Goal: Information Seeking & Learning: Learn about a topic

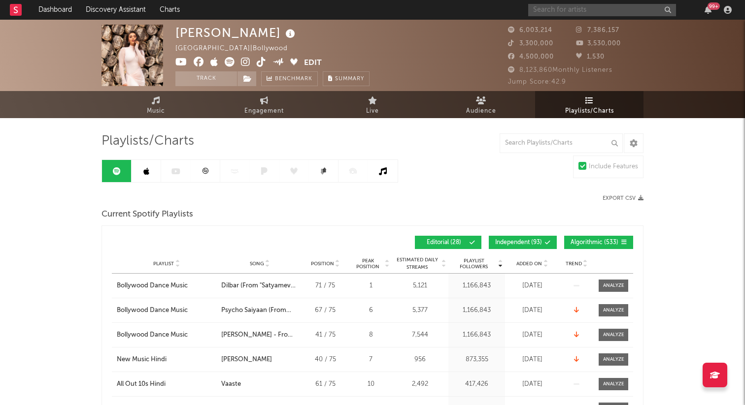
click at [565, 11] on input "text" at bounding box center [602, 10] width 148 height 12
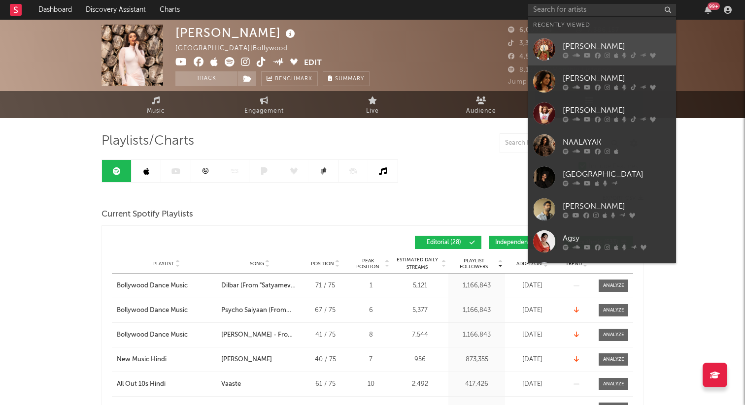
click at [585, 47] on div "[PERSON_NAME]" at bounding box center [617, 46] width 108 height 12
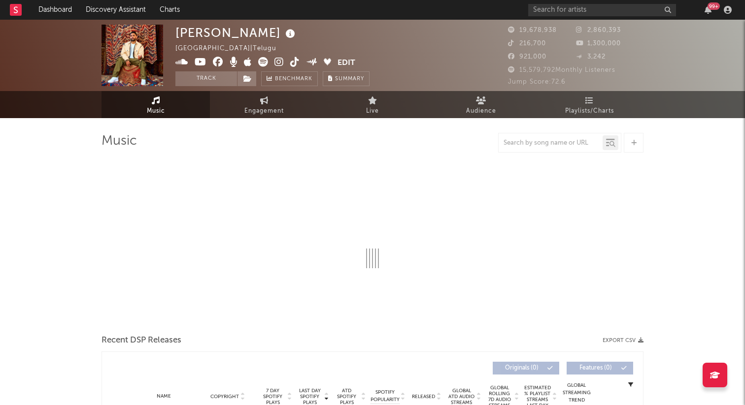
select select "6m"
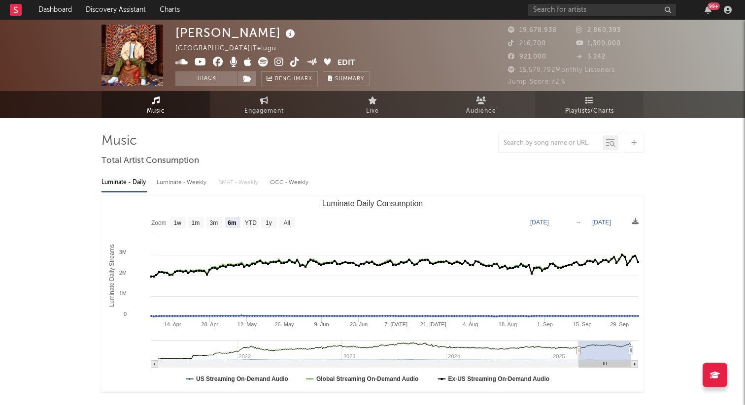
click at [594, 115] on span "Playlists/Charts" at bounding box center [589, 111] width 49 height 12
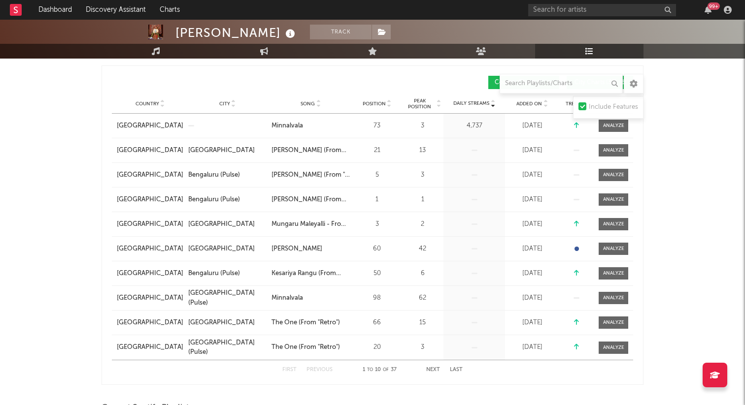
scroll to position [143, 0]
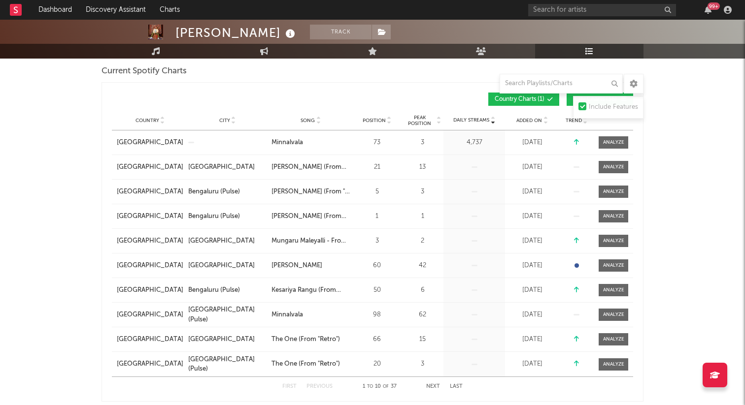
click at [433, 387] on button "Next" at bounding box center [433, 386] width 14 height 5
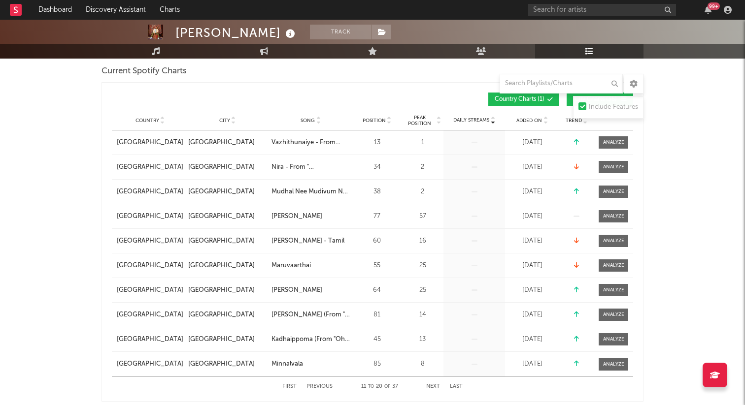
click at [433, 387] on button "Next" at bounding box center [433, 386] width 14 height 5
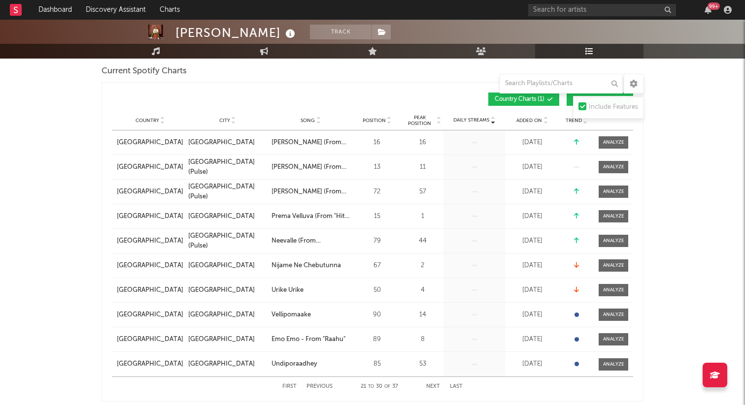
click at [433, 387] on button "Next" at bounding box center [433, 386] width 14 height 5
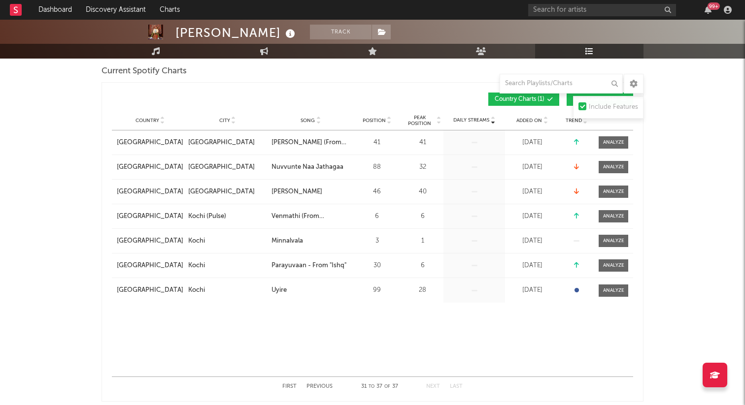
click at [433, 387] on button "Next" at bounding box center [433, 386] width 14 height 5
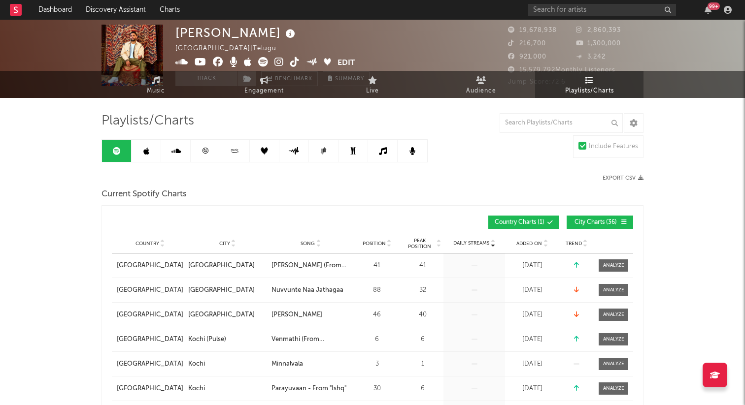
scroll to position [0, 0]
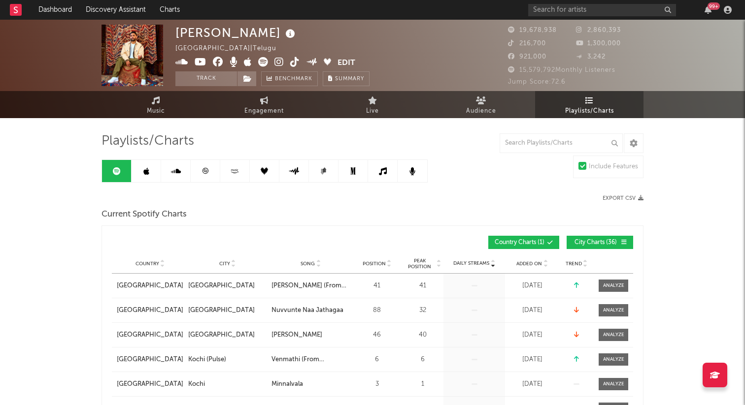
click at [604, 17] on div "99 +" at bounding box center [631, 10] width 207 height 20
click at [604, 15] on input "text" at bounding box center [602, 10] width 148 height 12
click at [546, 9] on input "text" at bounding box center [602, 10] width 148 height 12
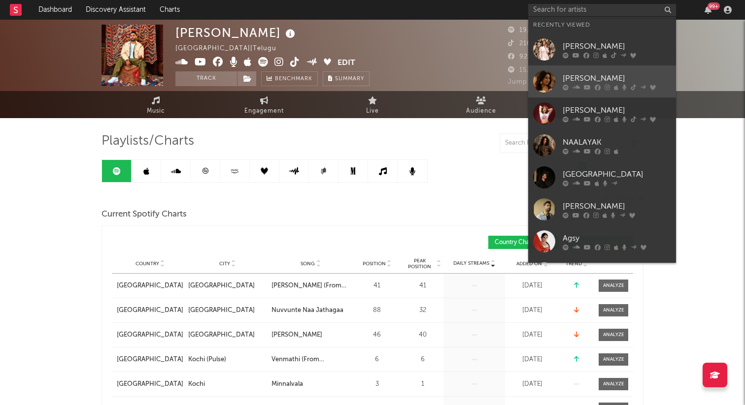
click at [586, 85] on icon at bounding box center [587, 87] width 7 height 6
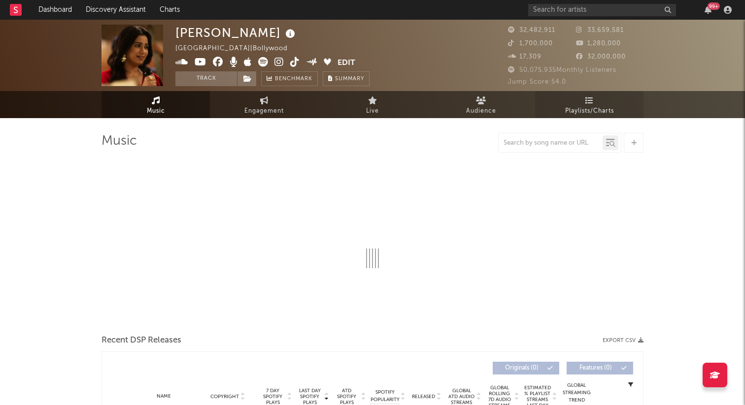
click at [589, 101] on icon at bounding box center [589, 101] width 8 height 8
